Goal: Information Seeking & Learning: Find specific fact

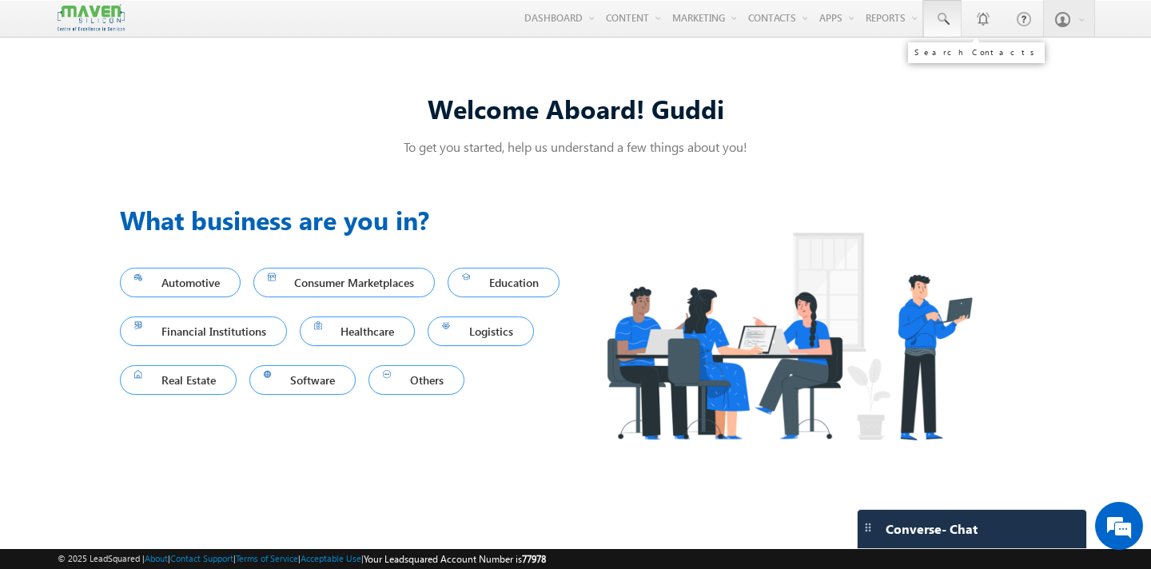
click at [943, 24] on span at bounding box center [942, 19] width 16 height 16
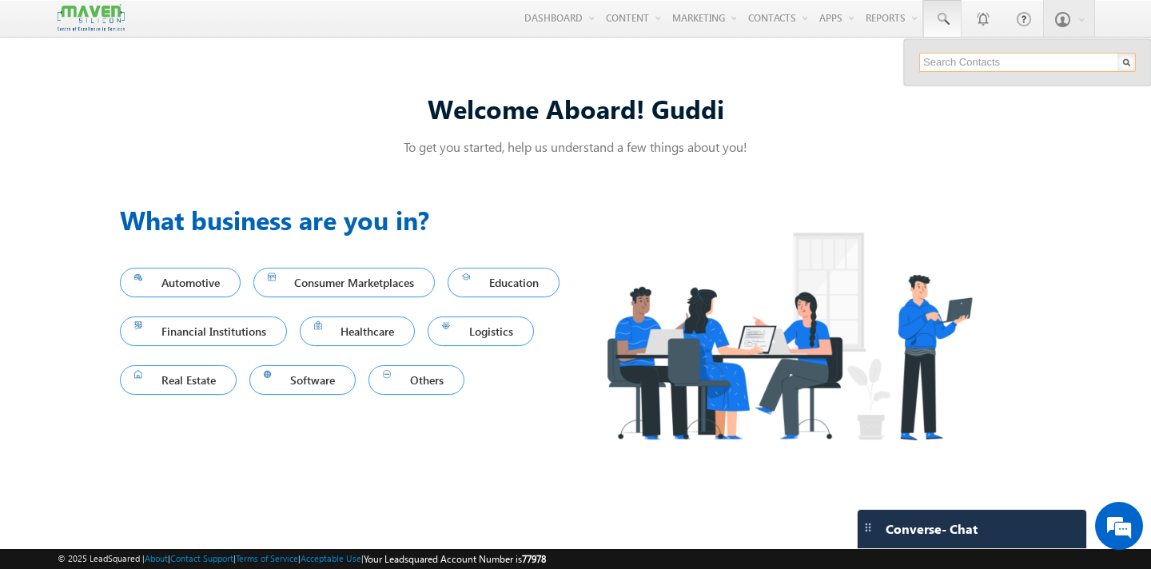
paste input "[EMAIL_ADDRESS][DOMAIN_NAME]"
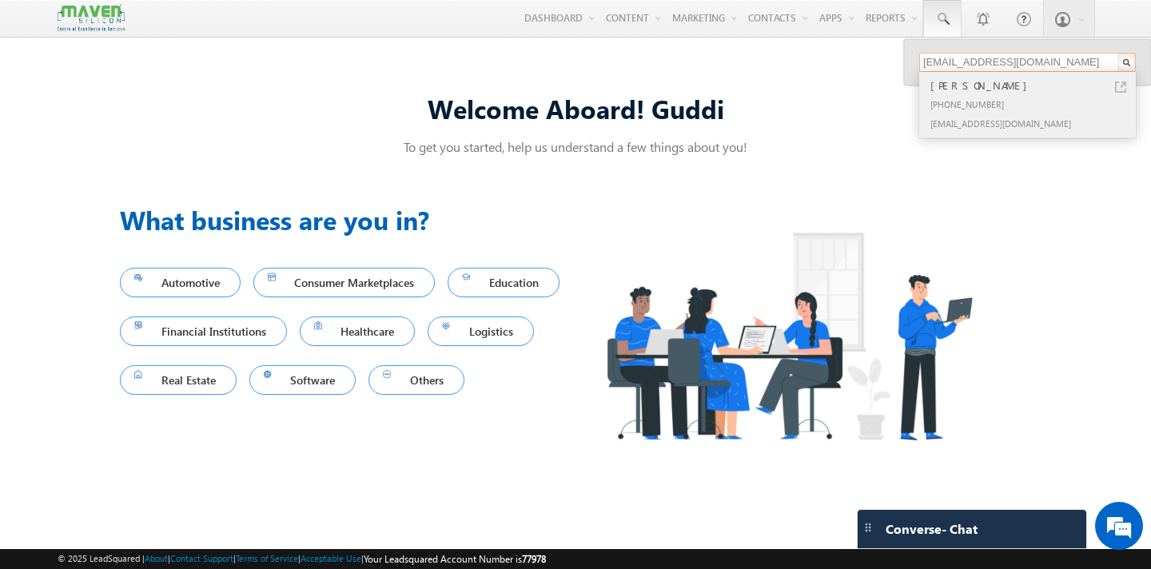
type input "[EMAIL_ADDRESS][DOMAIN_NAME]"
click at [988, 94] on div "[PHONE_NUMBER]" at bounding box center [1034, 103] width 214 height 19
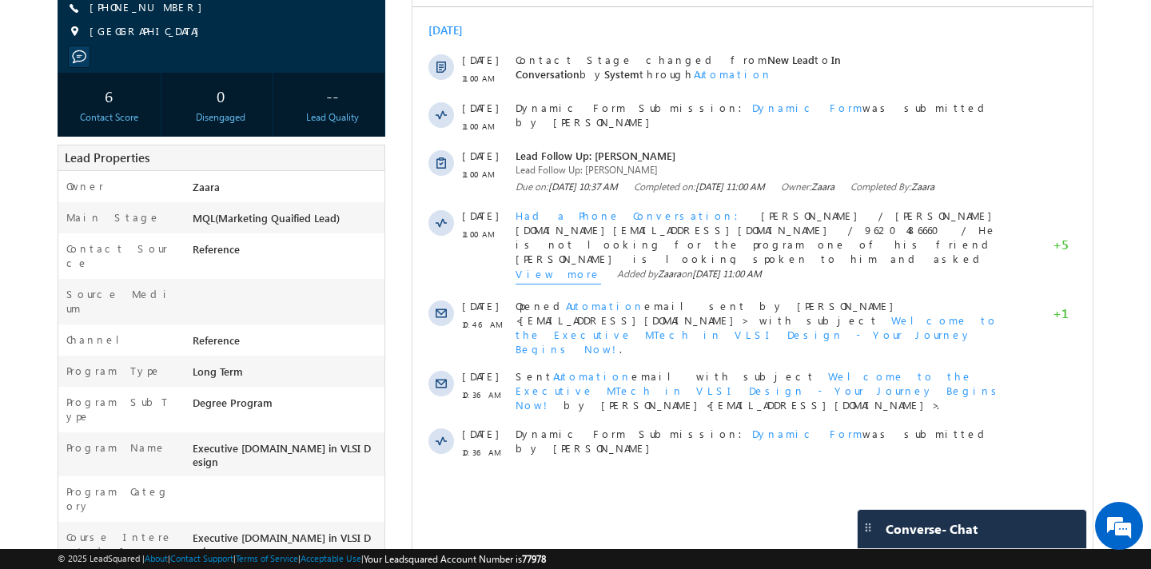
scroll to position [211, 0]
